Goal: Task Accomplishment & Management: Manage account settings

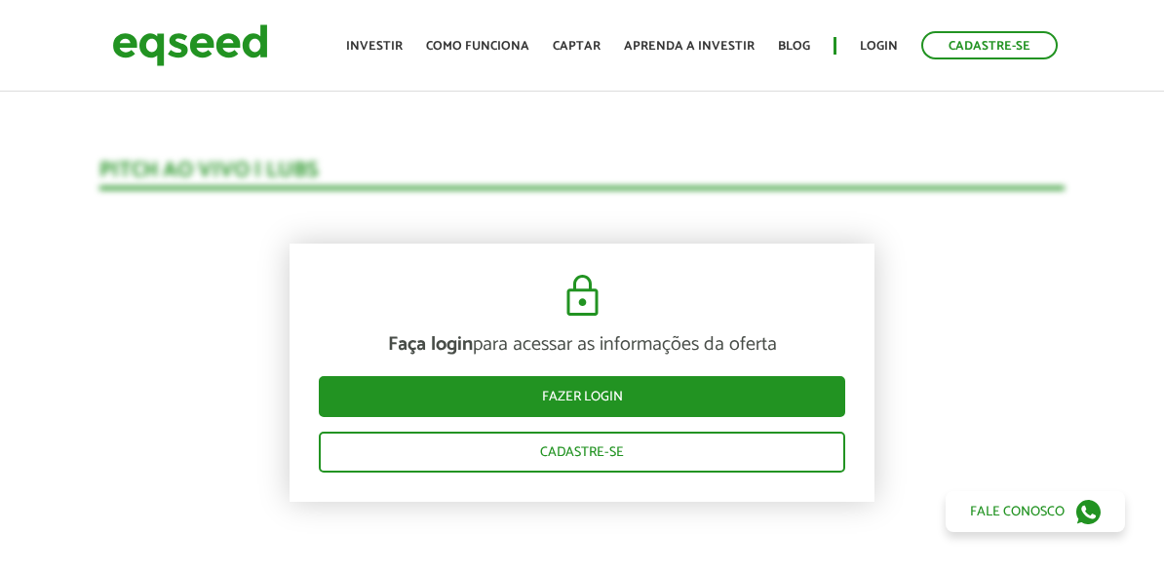
scroll to position [1910, 0]
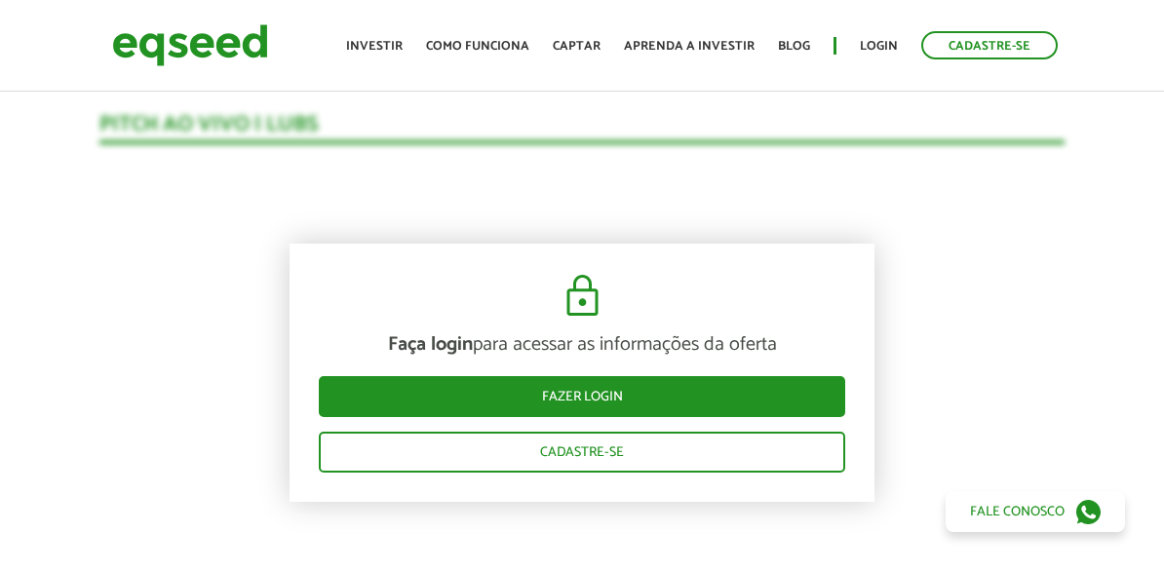
click at [652, 419] on div "Faça login para acessar as informações da oferta Fazer login Cadastre-se" at bounding box center [582, 373] width 585 height 258
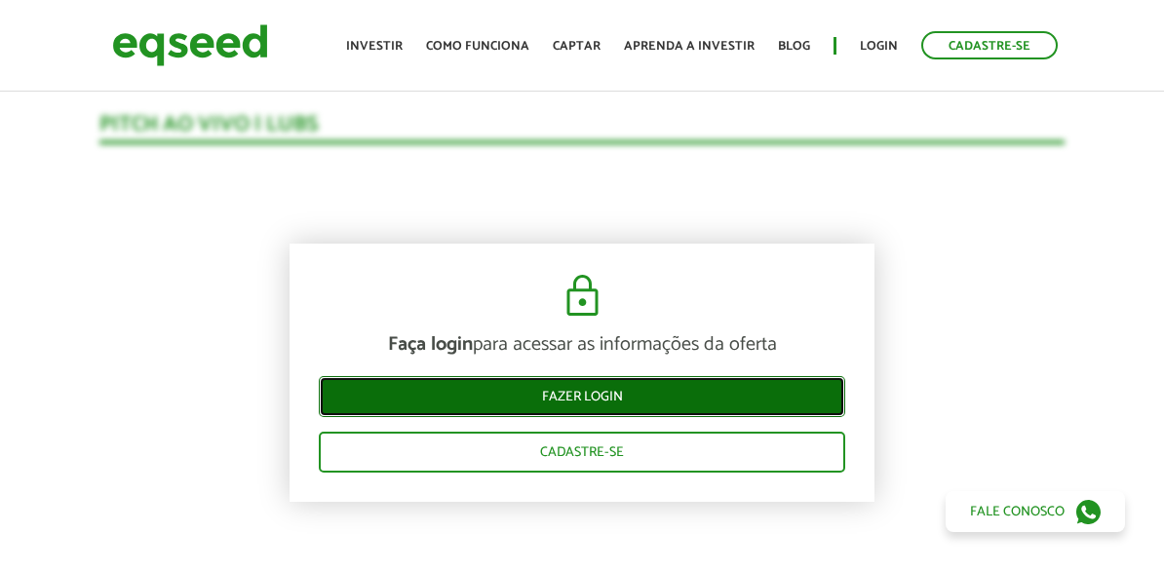
click at [660, 402] on link "Fazer login" at bounding box center [582, 396] width 527 height 41
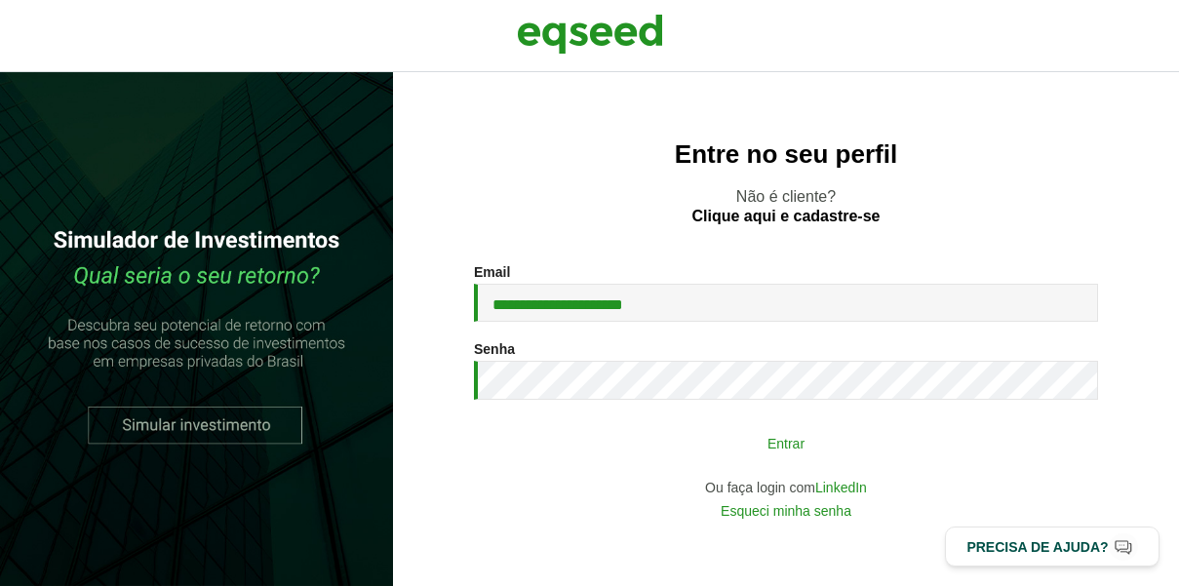
click at [861, 446] on button "Entrar" at bounding box center [785, 442] width 507 height 37
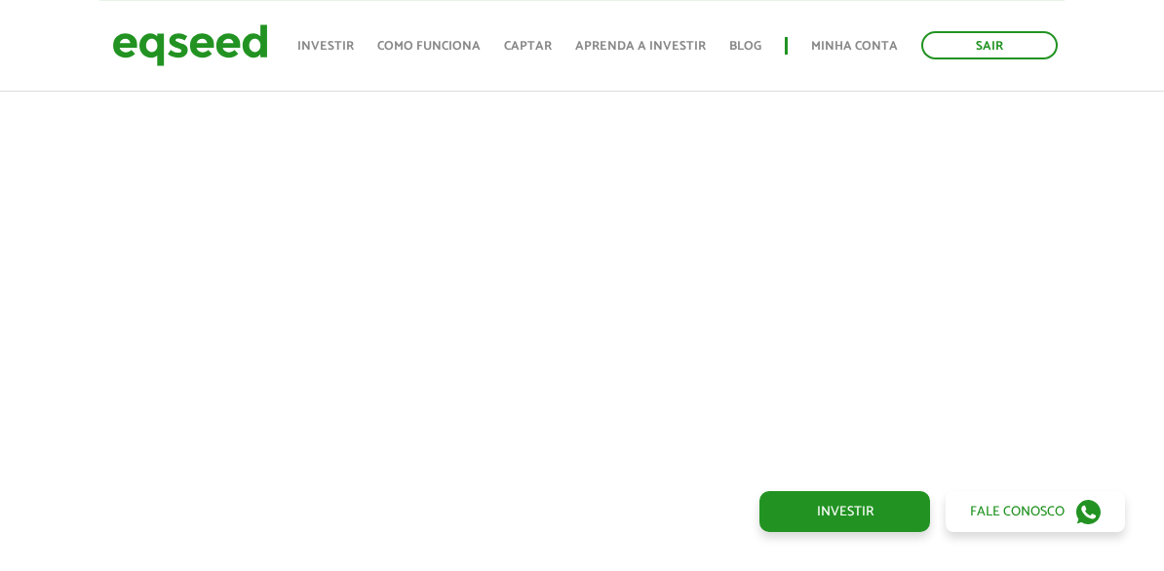
scroll to position [1521, 0]
